Goal: Task Accomplishment & Management: Use online tool/utility

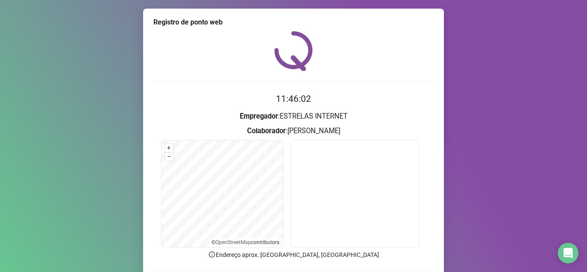
scroll to position [64, 0]
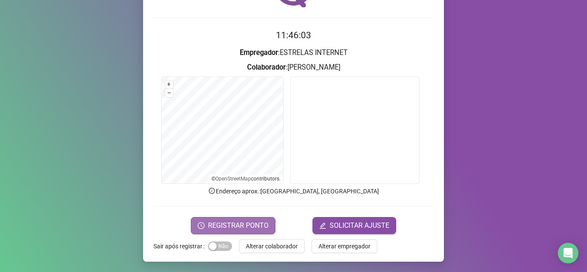
click at [242, 227] on span "REGISTRAR PONTO" at bounding box center [238, 226] width 61 height 10
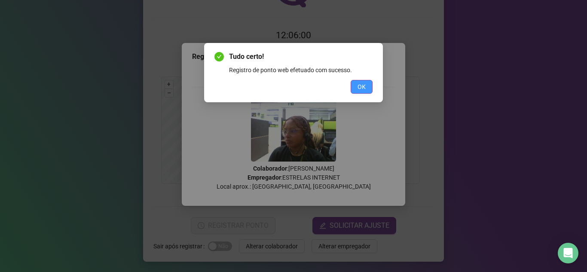
click at [359, 89] on span "OK" at bounding box center [362, 86] width 8 height 9
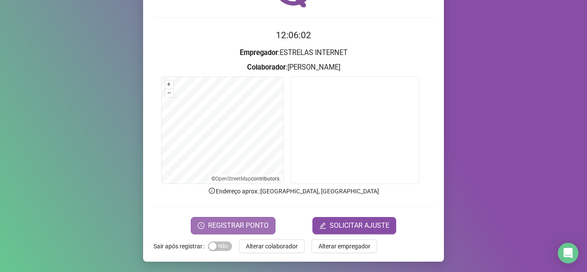
click at [239, 225] on span "REGISTRAR PONTO" at bounding box center [238, 226] width 61 height 10
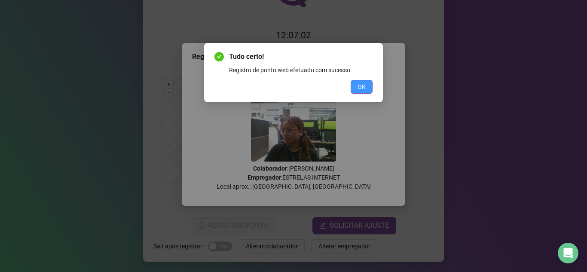
click at [357, 86] on button "OK" at bounding box center [362, 87] width 22 height 14
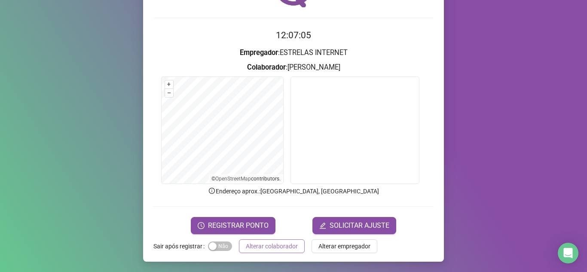
click at [267, 252] on button "Alterar colaborador" at bounding box center [272, 247] width 66 height 14
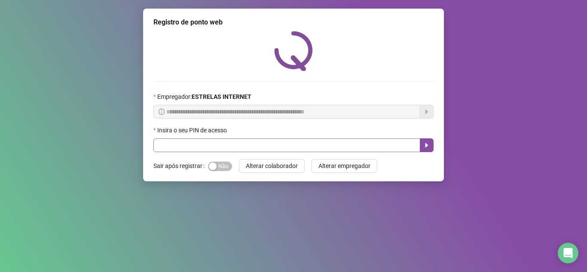
scroll to position [0, 0]
click at [253, 144] on input "text" at bounding box center [287, 145] width 267 height 14
type input "*****"
